Goal: Transaction & Acquisition: Subscribe to service/newsletter

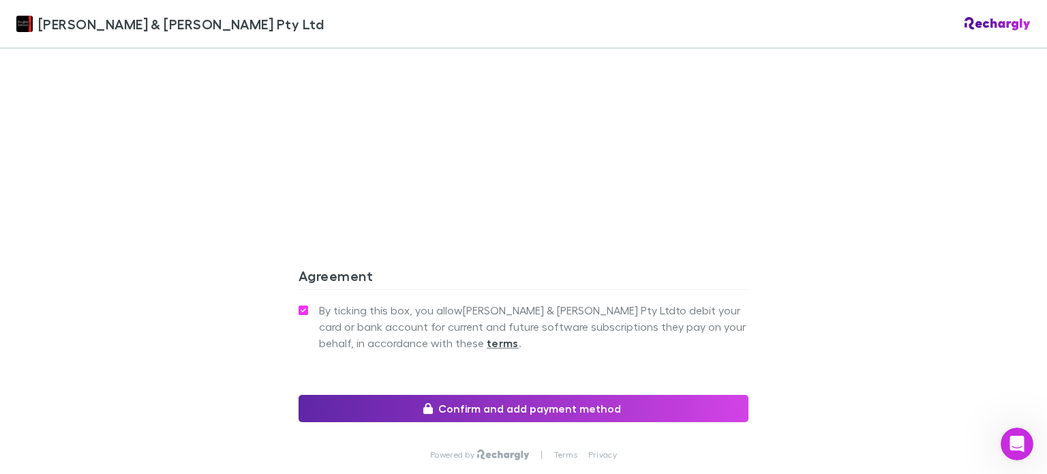
scroll to position [1256, 0]
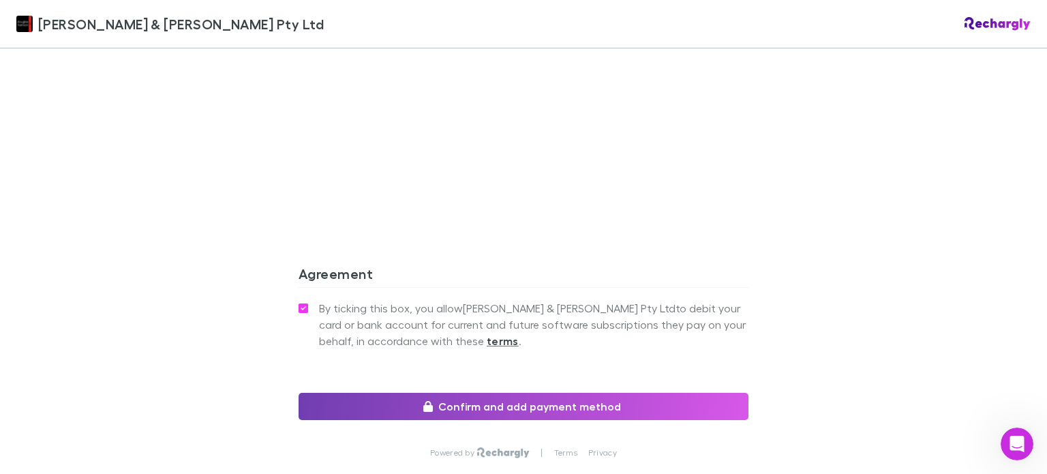
click at [463, 393] on button "Confirm and add payment method" at bounding box center [523, 406] width 450 height 27
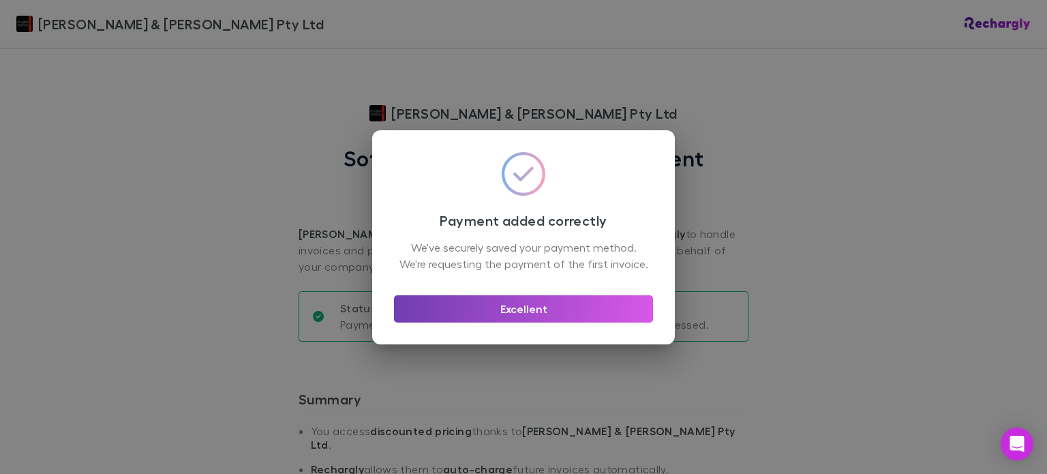
click at [540, 320] on button "Excellent" at bounding box center [523, 308] width 259 height 27
